Goal: Information Seeking & Learning: Learn about a topic

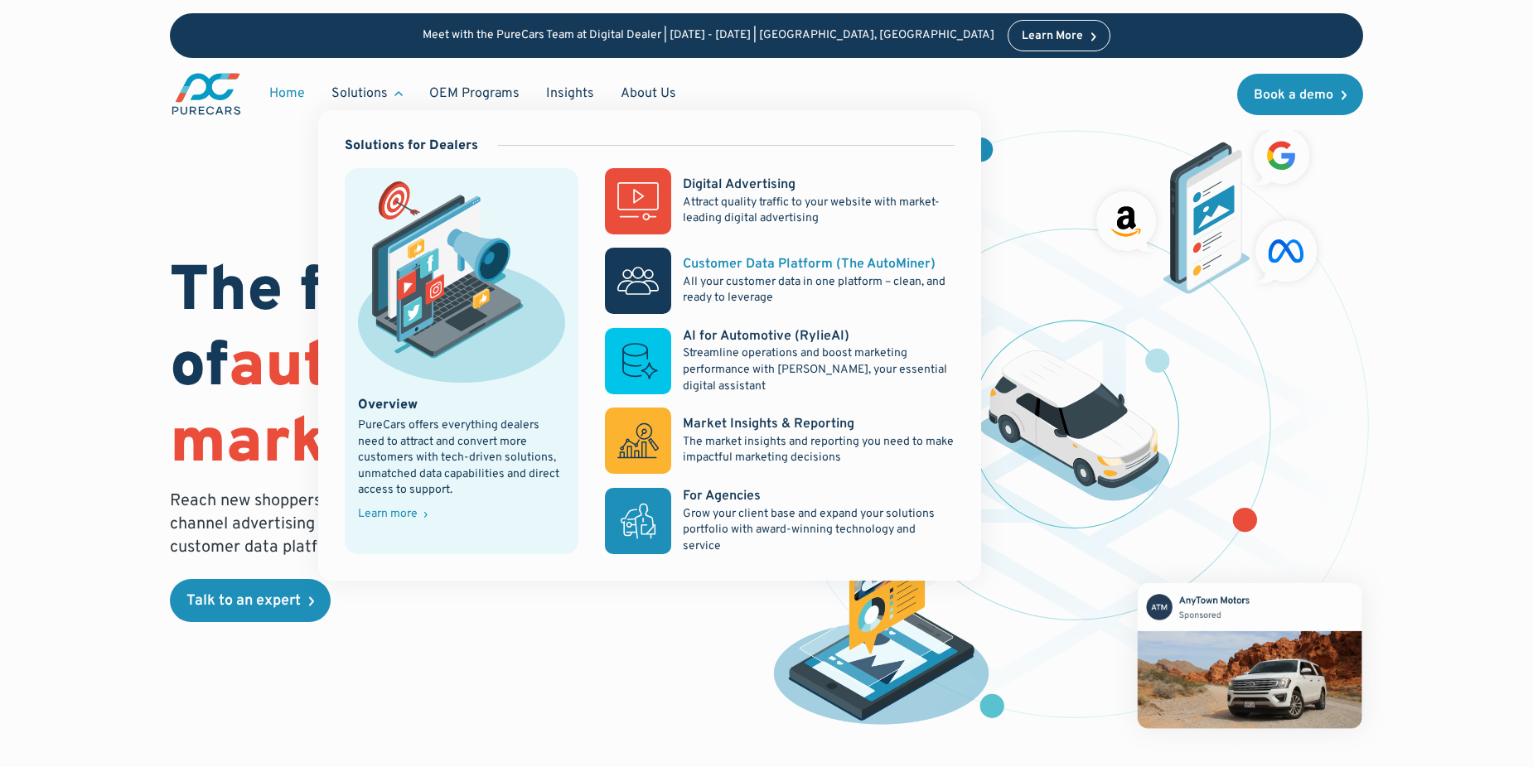
click at [805, 258] on div "Customer Data Platform (The AutoMiner)" at bounding box center [809, 264] width 253 height 18
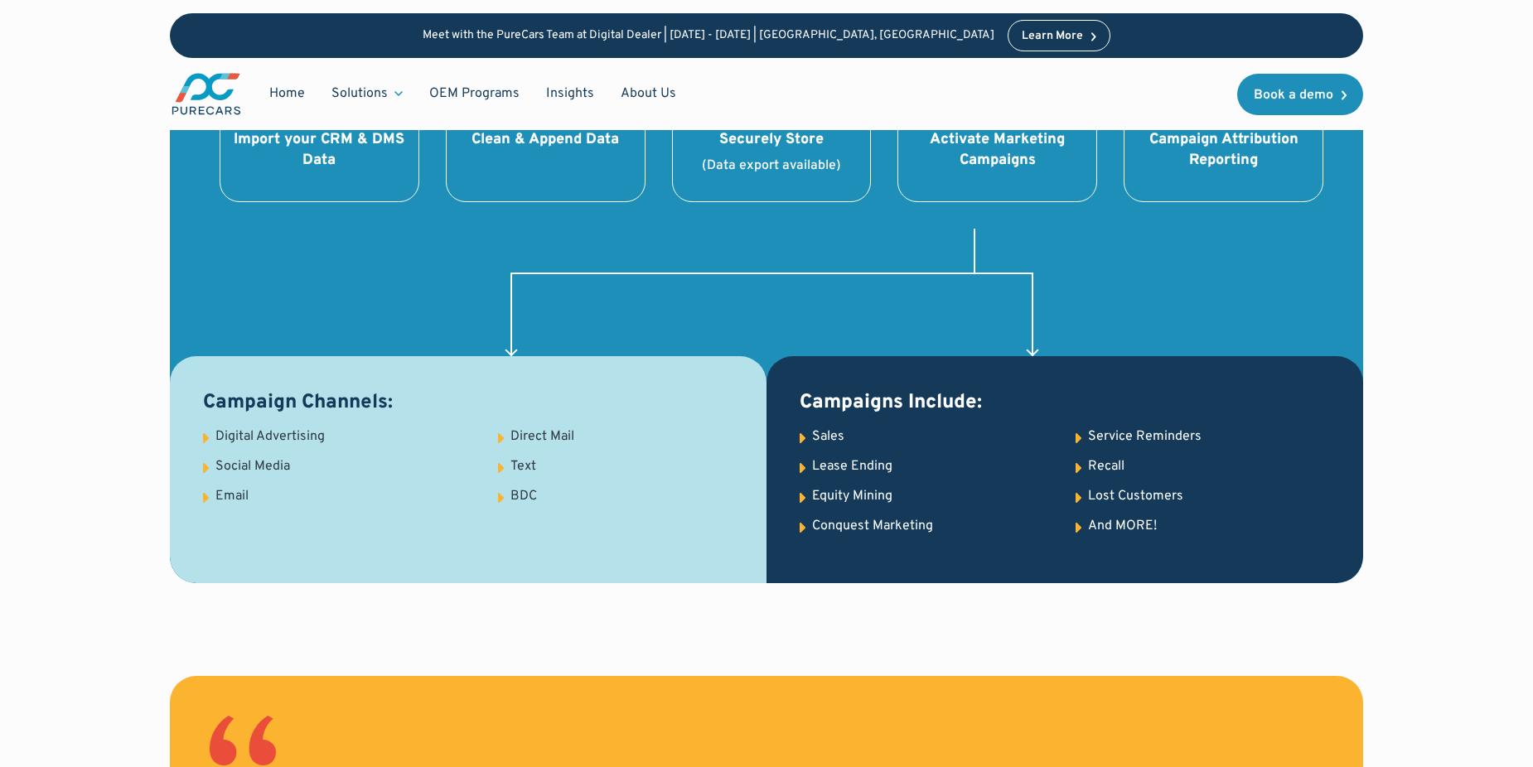
scroll to position [1906, 0]
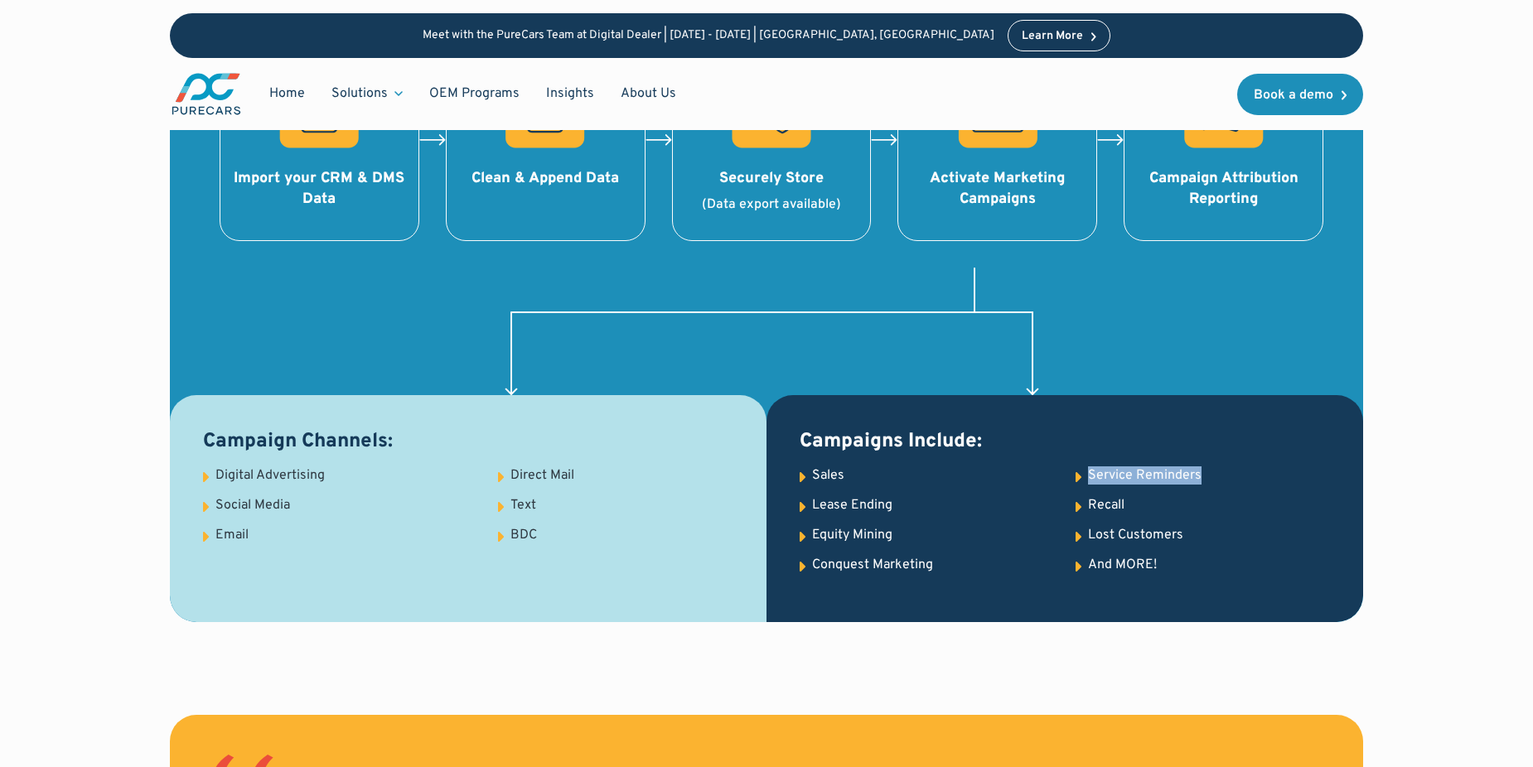
drag, startPoint x: 1090, startPoint y: 478, endPoint x: 1219, endPoint y: 478, distance: 129.3
click at [1219, 478] on ul "Sales Service Reminders Lease Ending Recall Equity Mining Lost Customers Conque…" at bounding box center [1065, 528] width 530 height 123
drag, startPoint x: 1219, startPoint y: 478, endPoint x: 1145, endPoint y: 505, distance: 78.4
click at [1145, 505] on ul "Sales Service Reminders Lease Ending Recall Equity Mining Lost Customers Conque…" at bounding box center [1065, 528] width 530 height 123
drag, startPoint x: 1145, startPoint y: 505, endPoint x: 1138, endPoint y: 540, distance: 36.4
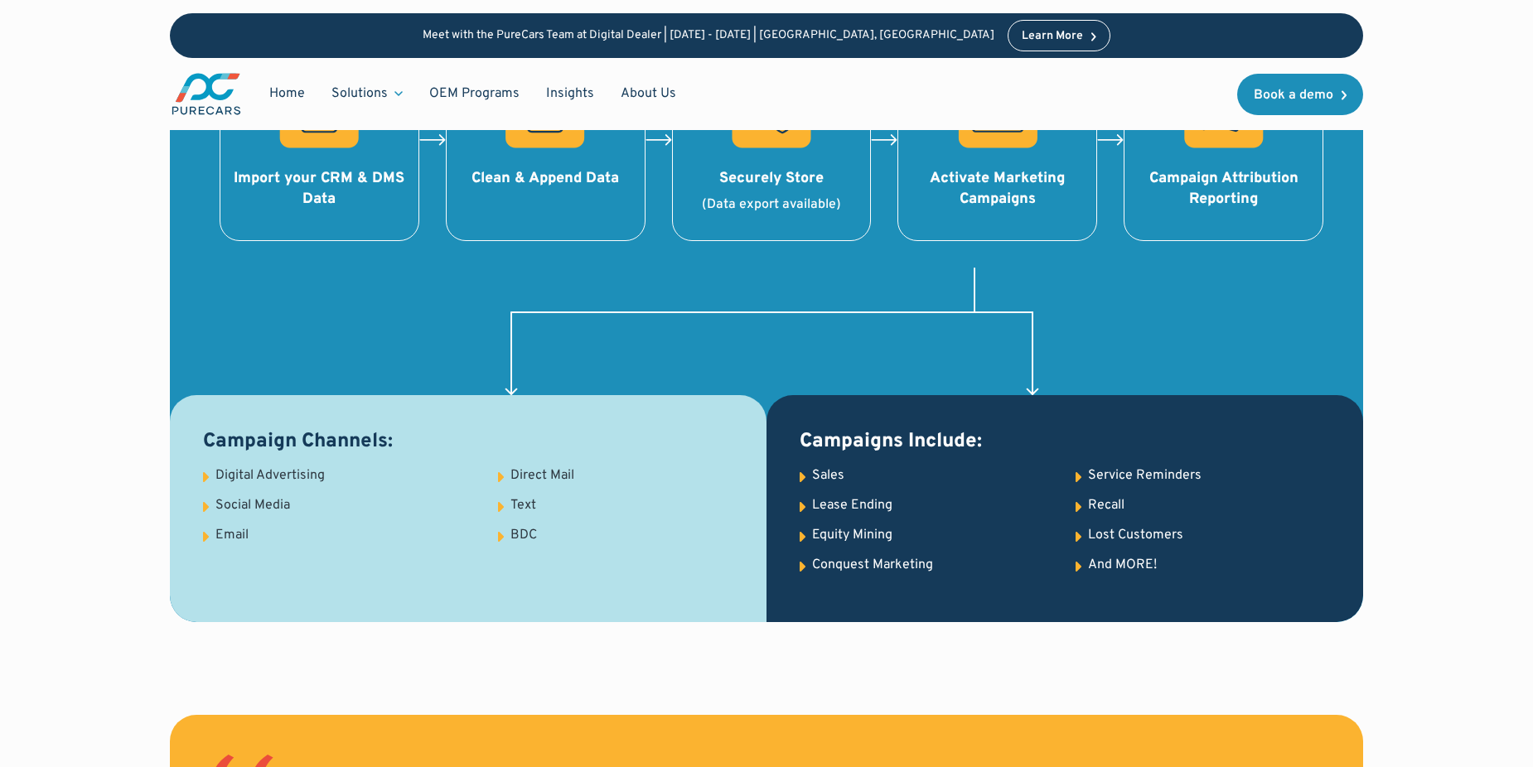
click at [1138, 540] on div "Lost Customers" at bounding box center [1135, 535] width 95 height 18
drag, startPoint x: 811, startPoint y: 536, endPoint x: 891, endPoint y: 534, distance: 79.6
click at [891, 534] on li "Equity Mining" at bounding box center [846, 537] width 93 height 23
drag, startPoint x: 891, startPoint y: 534, endPoint x: 835, endPoint y: 536, distance: 55.6
copy div "Equity Mining"
